Goal: Information Seeking & Learning: Get advice/opinions

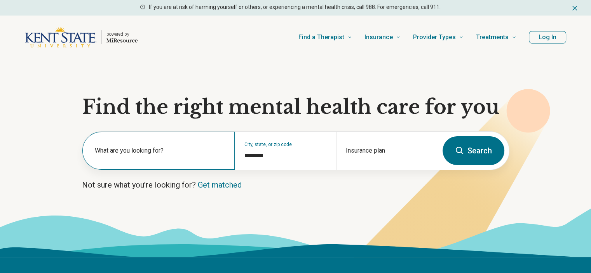
click at [121, 148] on label "What are you looking for?" at bounding box center [160, 150] width 131 height 9
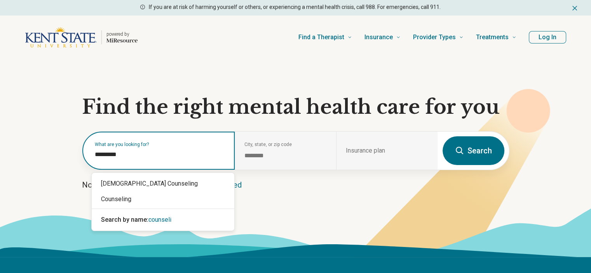
type input "**********"
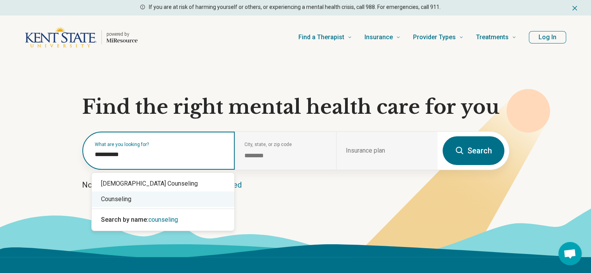
click at [115, 199] on div "Counseling" at bounding box center [163, 200] width 143 height 16
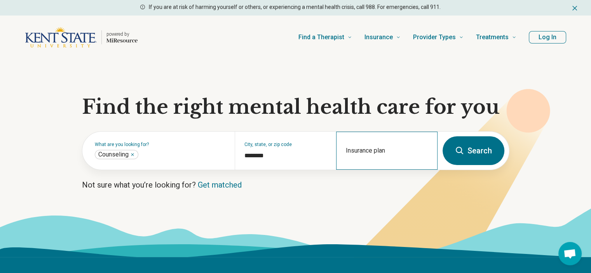
click at [367, 146] on div "Insurance plan" at bounding box center [386, 151] width 101 height 38
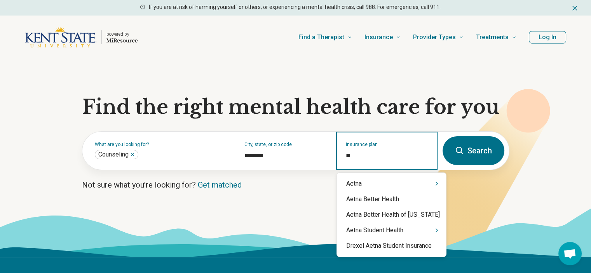
type input "***"
click at [351, 187] on div "Aetna" at bounding box center [391, 184] width 109 height 16
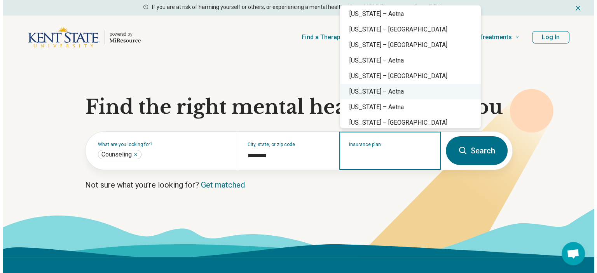
scroll to position [454, 0]
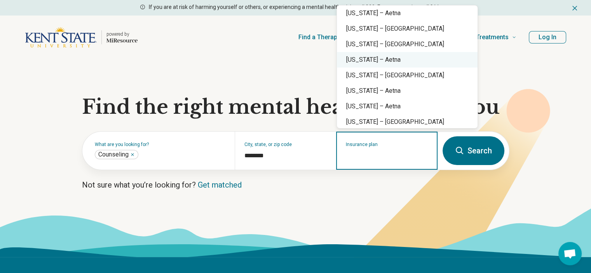
click at [373, 60] on div "[US_STATE] – Aetna" at bounding box center [407, 60] width 141 height 16
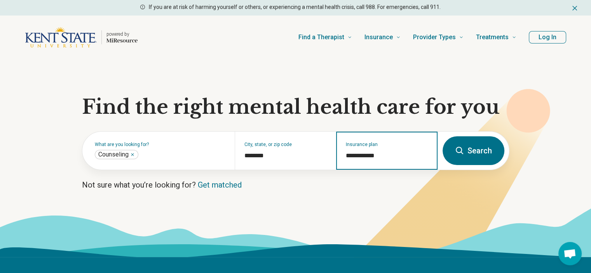
type input "**********"
click at [464, 154] on icon at bounding box center [459, 150] width 9 height 9
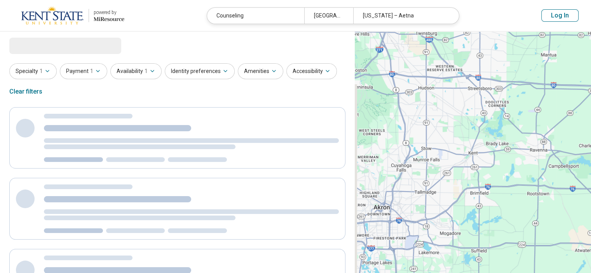
select select "***"
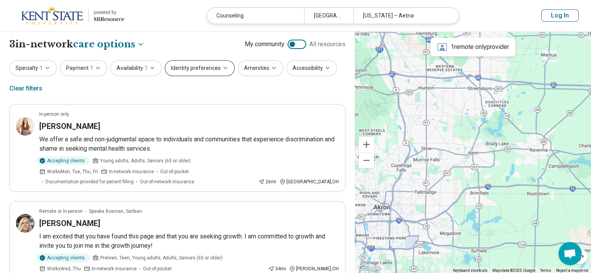
click at [194, 63] on button "Identity preferences" at bounding box center [200, 68] width 70 height 16
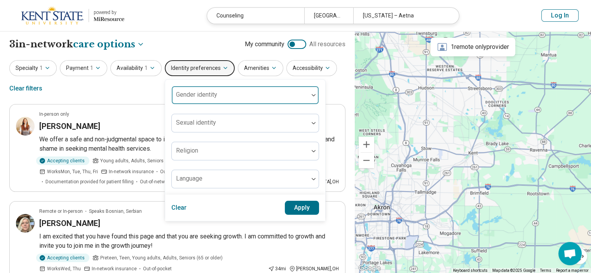
click at [251, 99] on div at bounding box center [240, 98] width 131 height 11
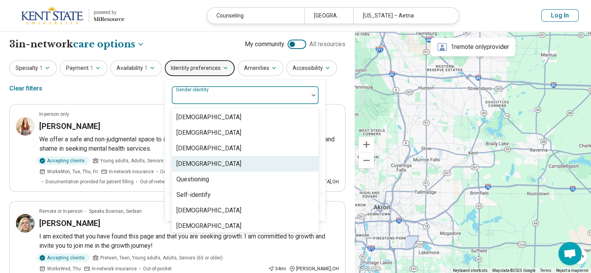
click at [191, 167] on div "Non-binary" at bounding box center [208, 163] width 65 height 9
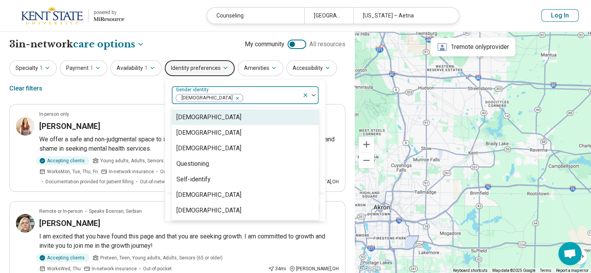
click at [320, 89] on div "option Non-binary, selected. 7 results available. Use Up and Down to choose opt…" at bounding box center [245, 137] width 160 height 115
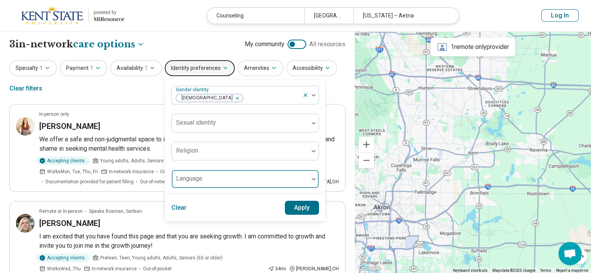
click at [290, 177] on div at bounding box center [240, 182] width 131 height 11
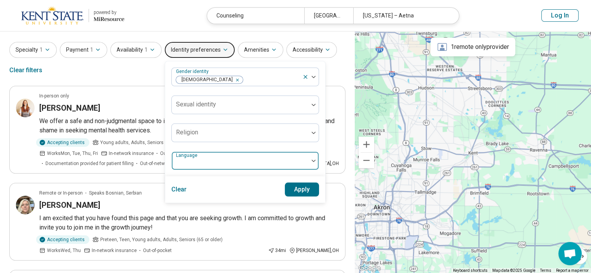
scroll to position [46, 0]
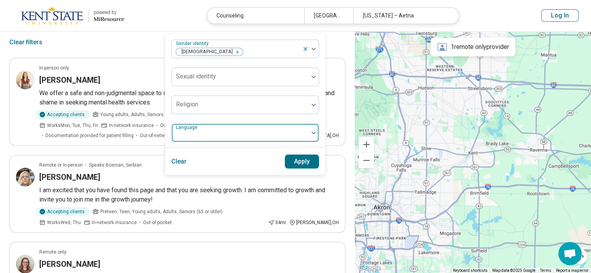
click at [312, 132] on img at bounding box center [314, 133] width 4 height 2
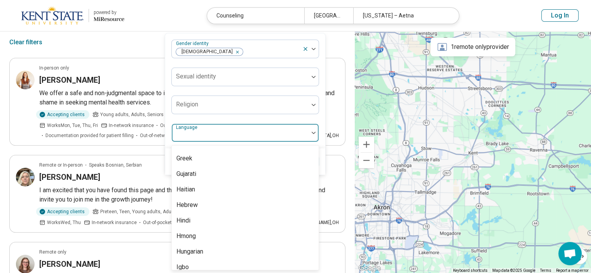
scroll to position [245, 0]
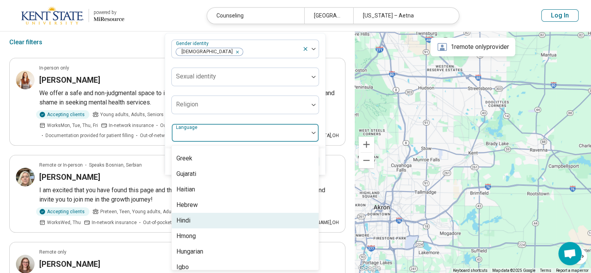
click at [179, 225] on div "Hindi" at bounding box center [245, 221] width 147 height 16
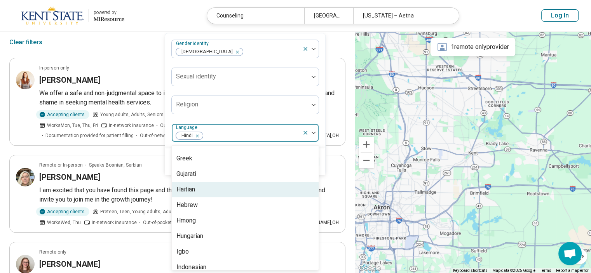
click at [318, 116] on div "Gender identity Non-binary Sexual identity Religion option Hindi, selected. 56 …" at bounding box center [245, 90] width 160 height 115
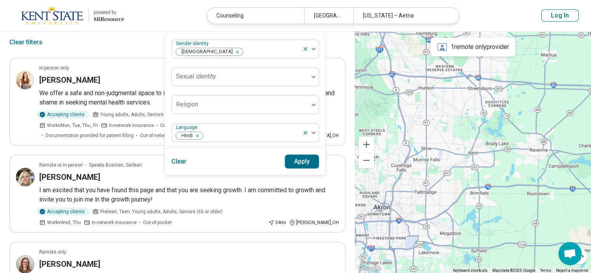
click at [298, 164] on button "Apply" at bounding box center [302, 162] width 35 height 14
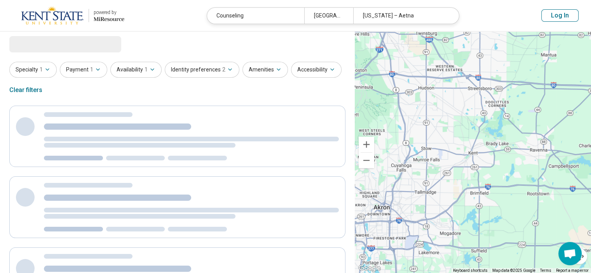
scroll to position [0, 0]
